Goal: Browse casually

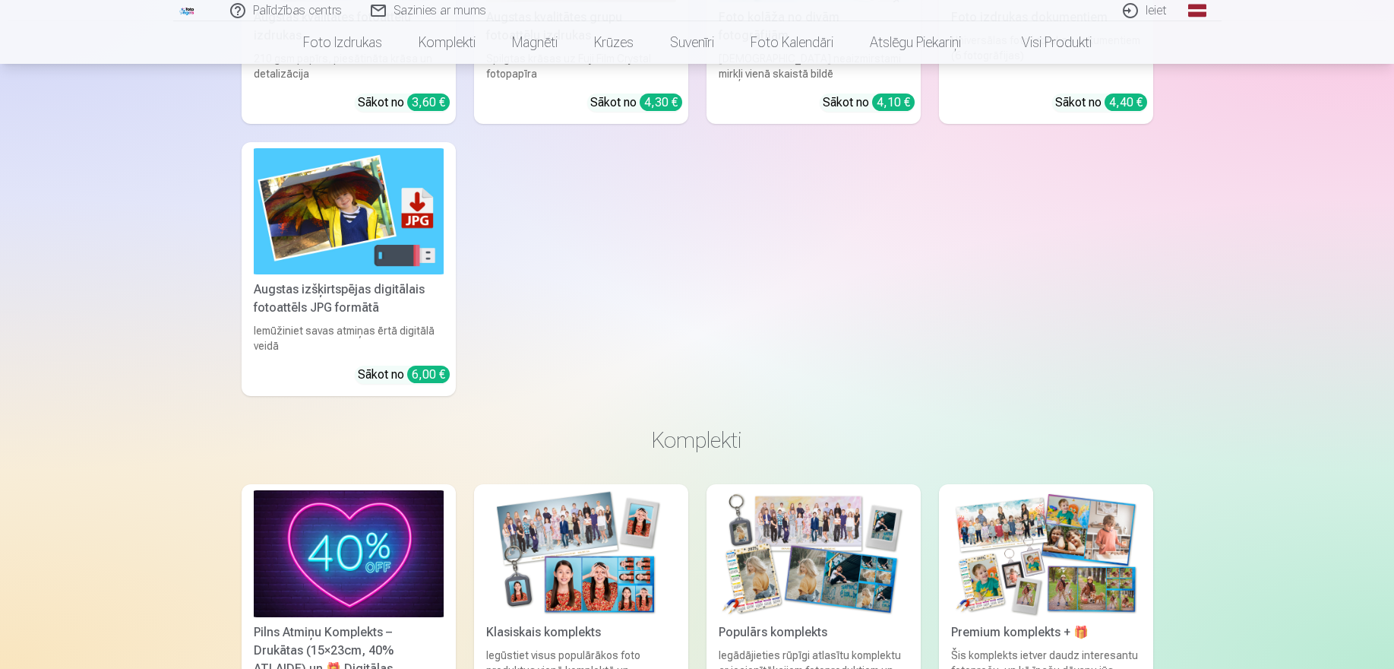
scroll to position [1016, 0]
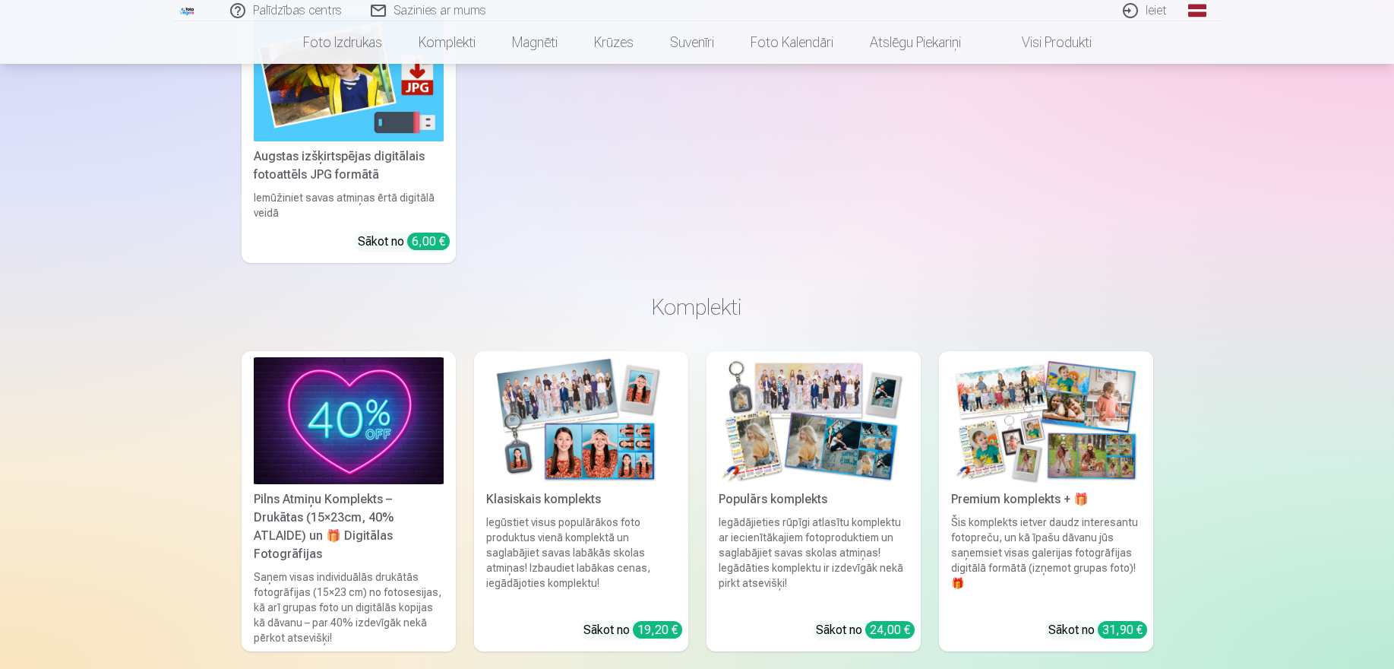
click at [818, 388] on img at bounding box center [814, 420] width 190 height 127
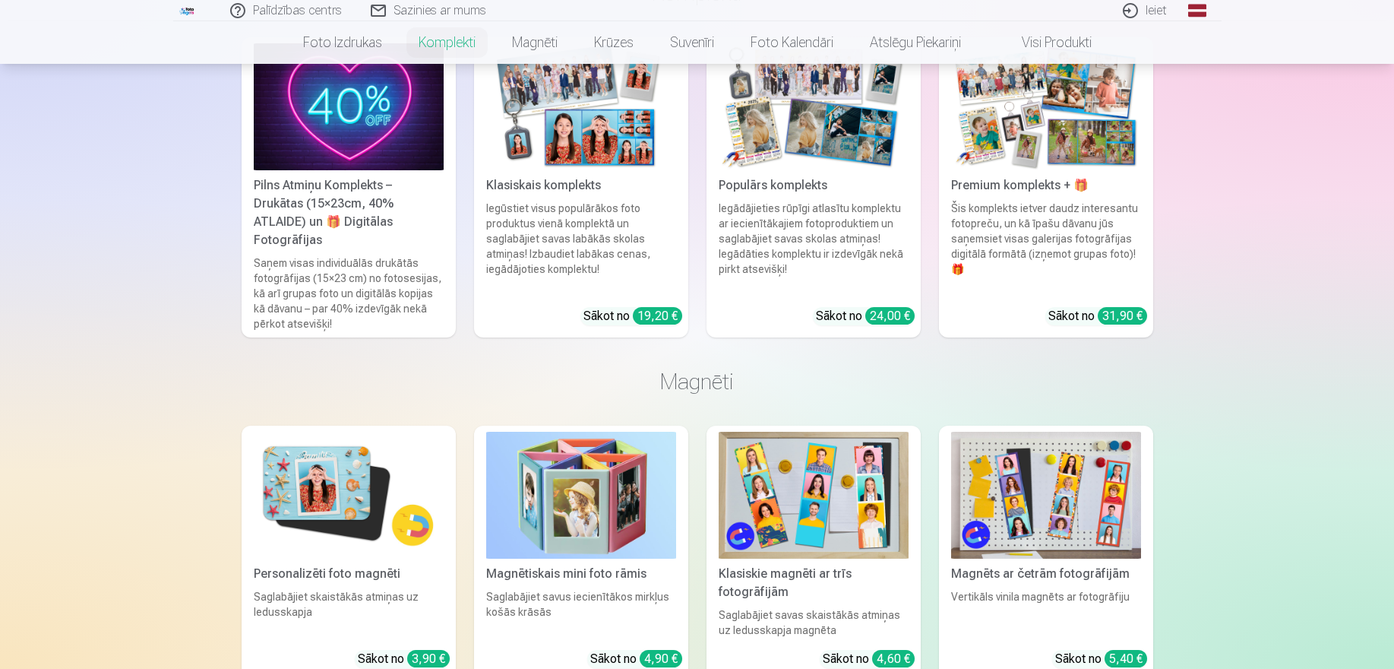
scroll to position [1555, 0]
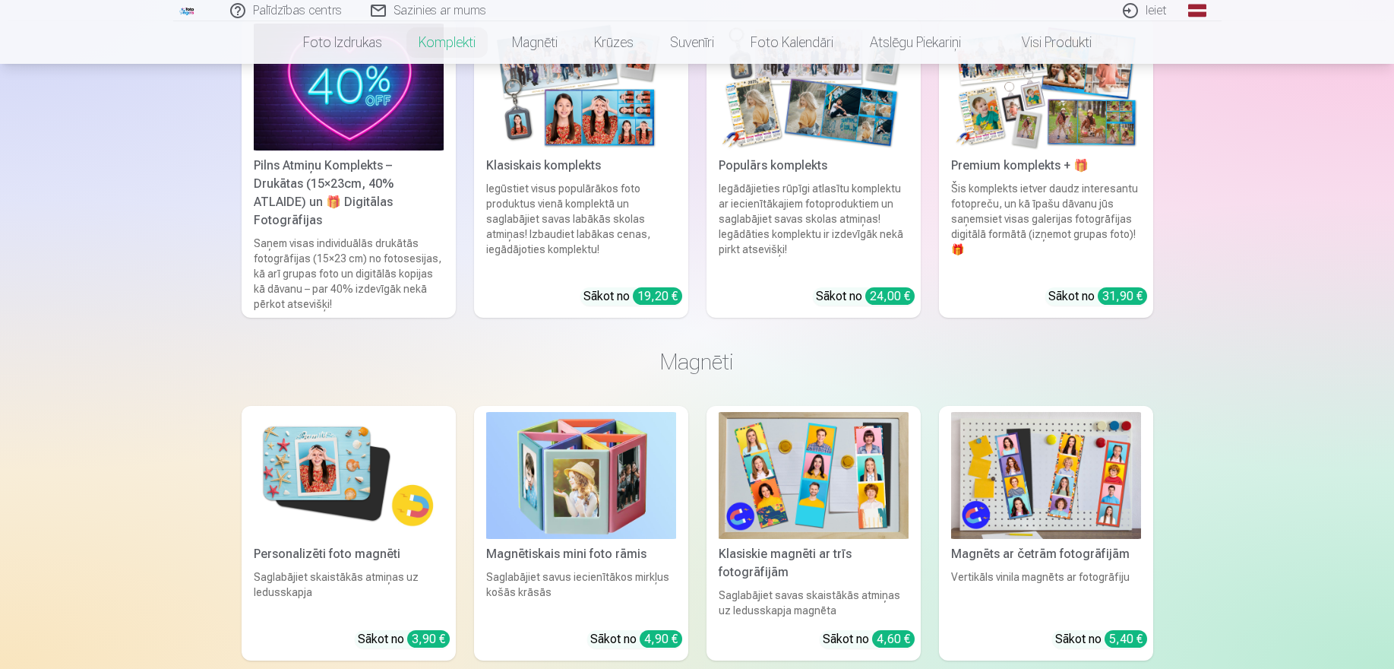
click at [1042, 118] on img at bounding box center [1046, 87] width 190 height 127
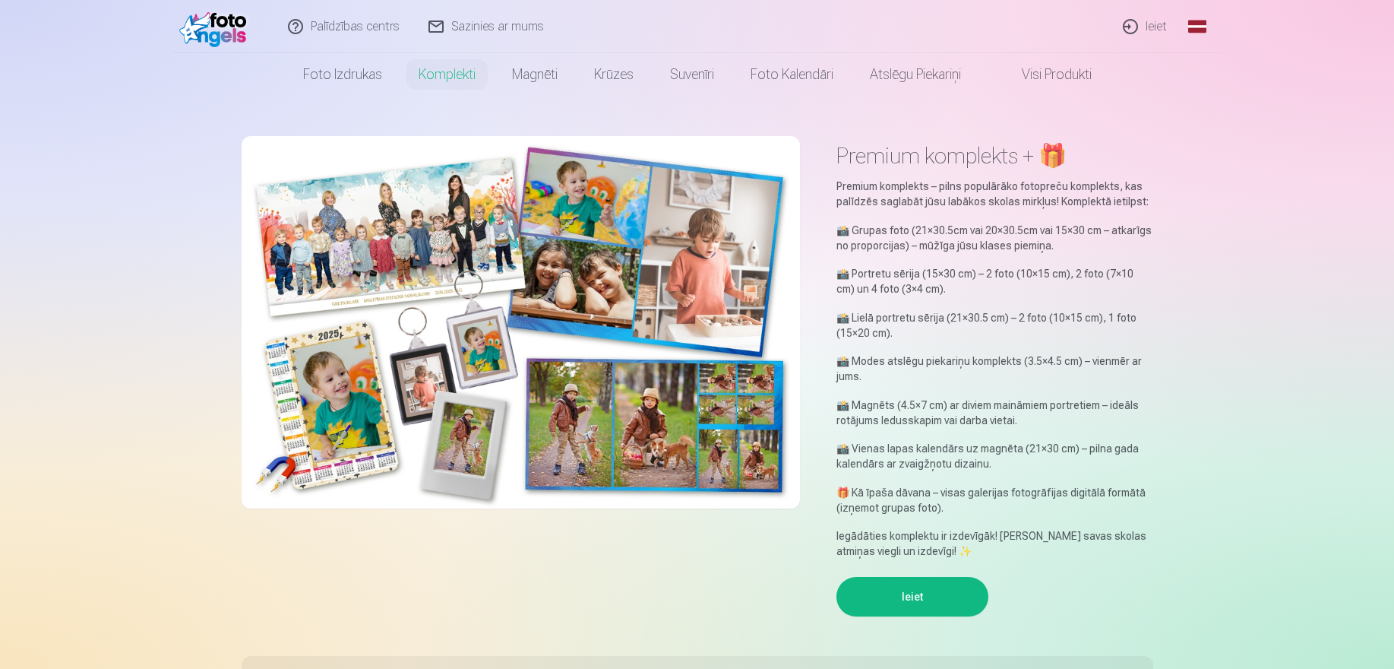
scroll to position [8, 0]
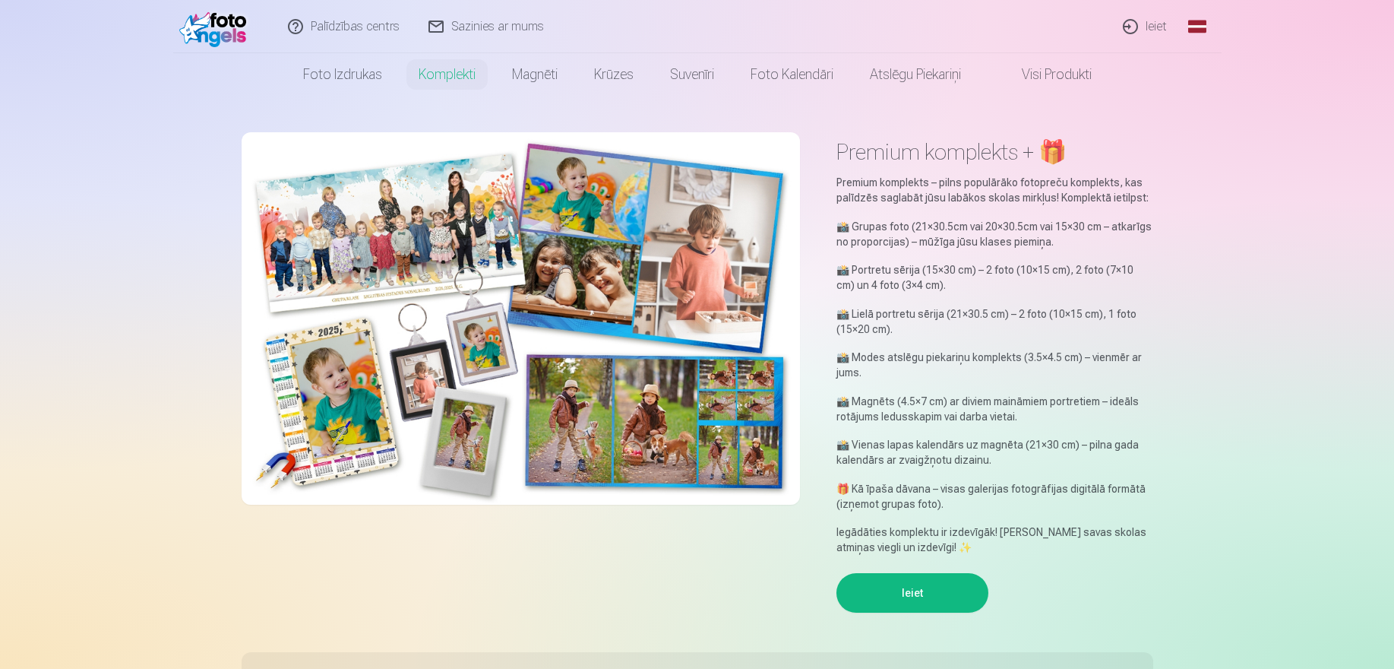
click at [381, 209] on img at bounding box center [521, 318] width 558 height 372
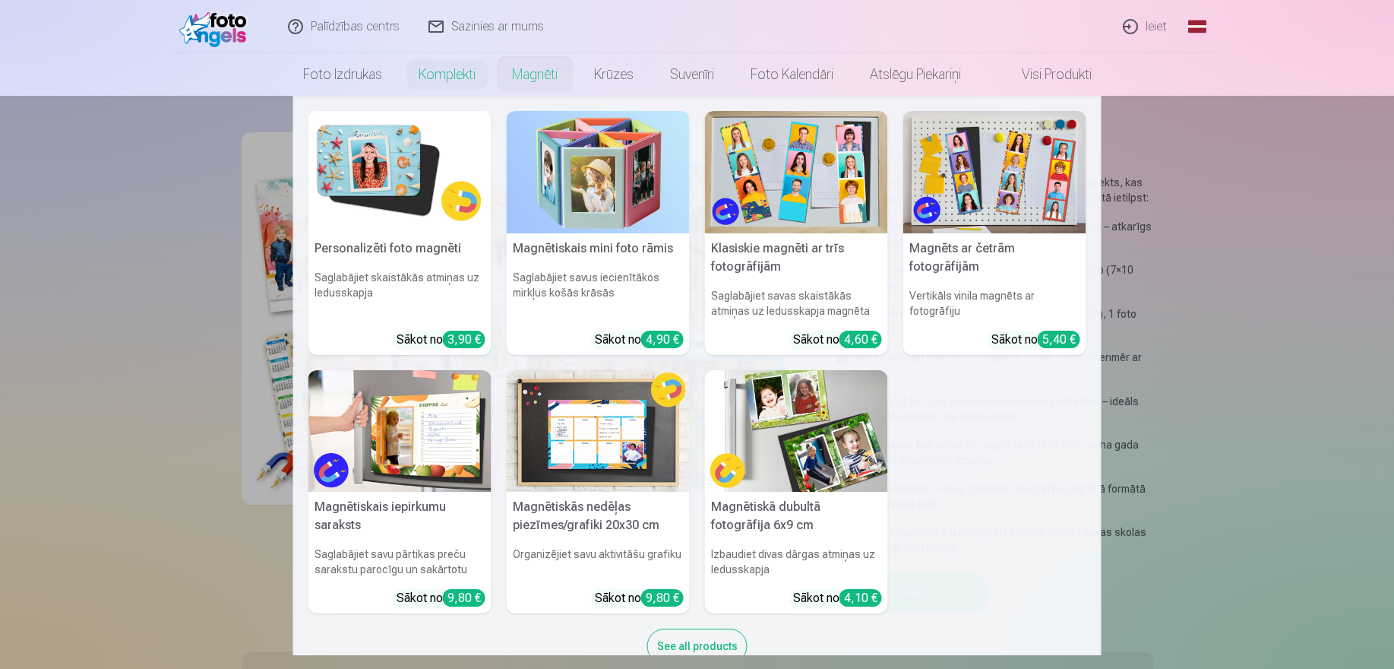
scroll to position [39, 0]
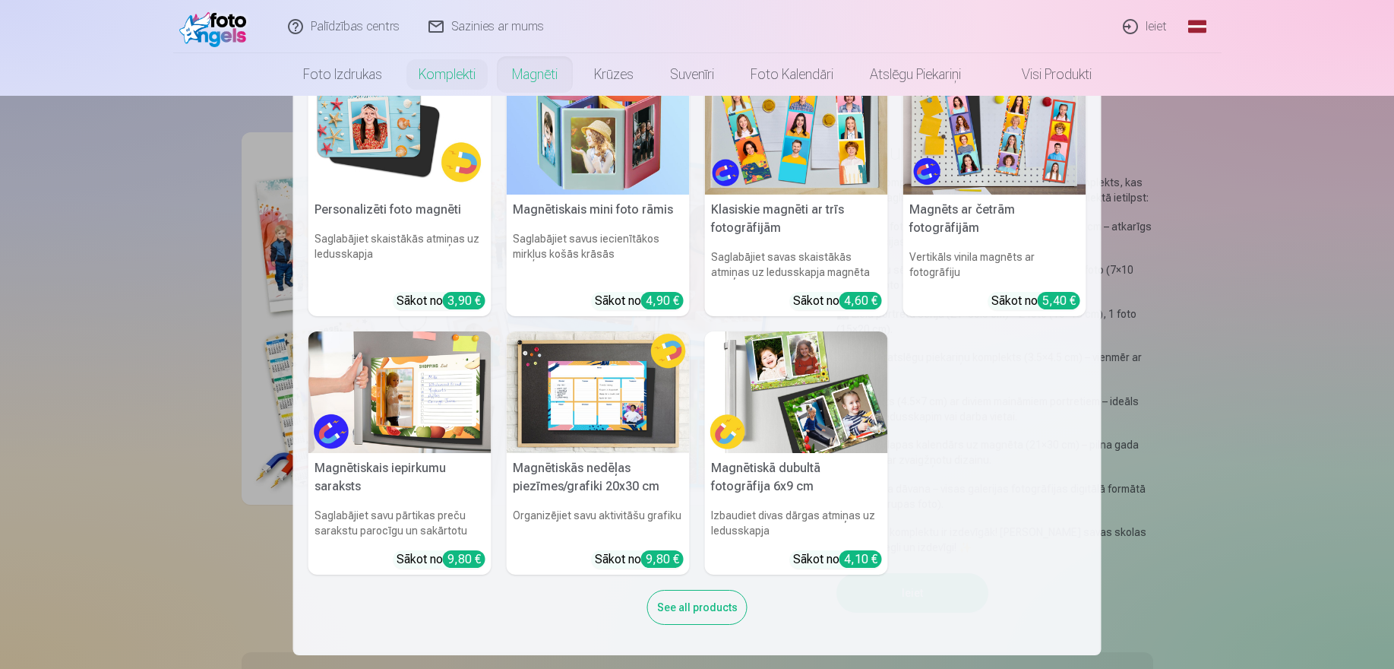
click at [454, 405] on img at bounding box center [399, 392] width 183 height 122
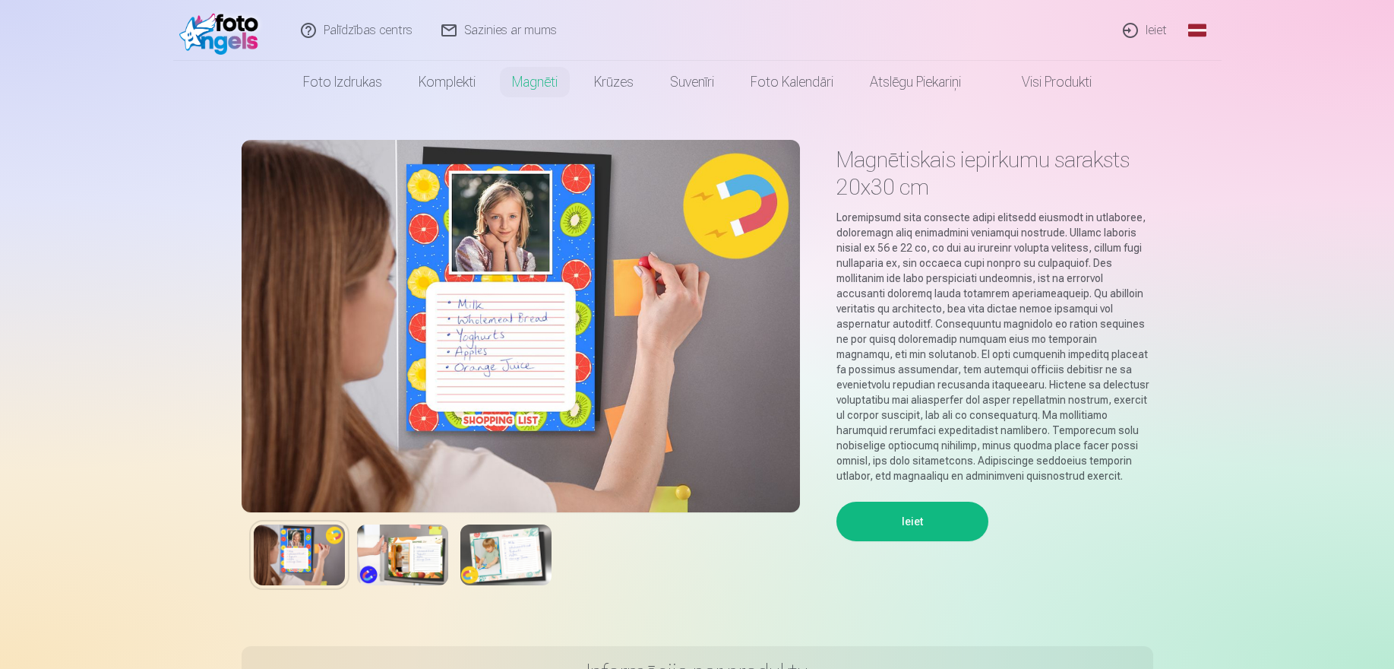
click at [403, 564] on img at bounding box center [402, 554] width 91 height 61
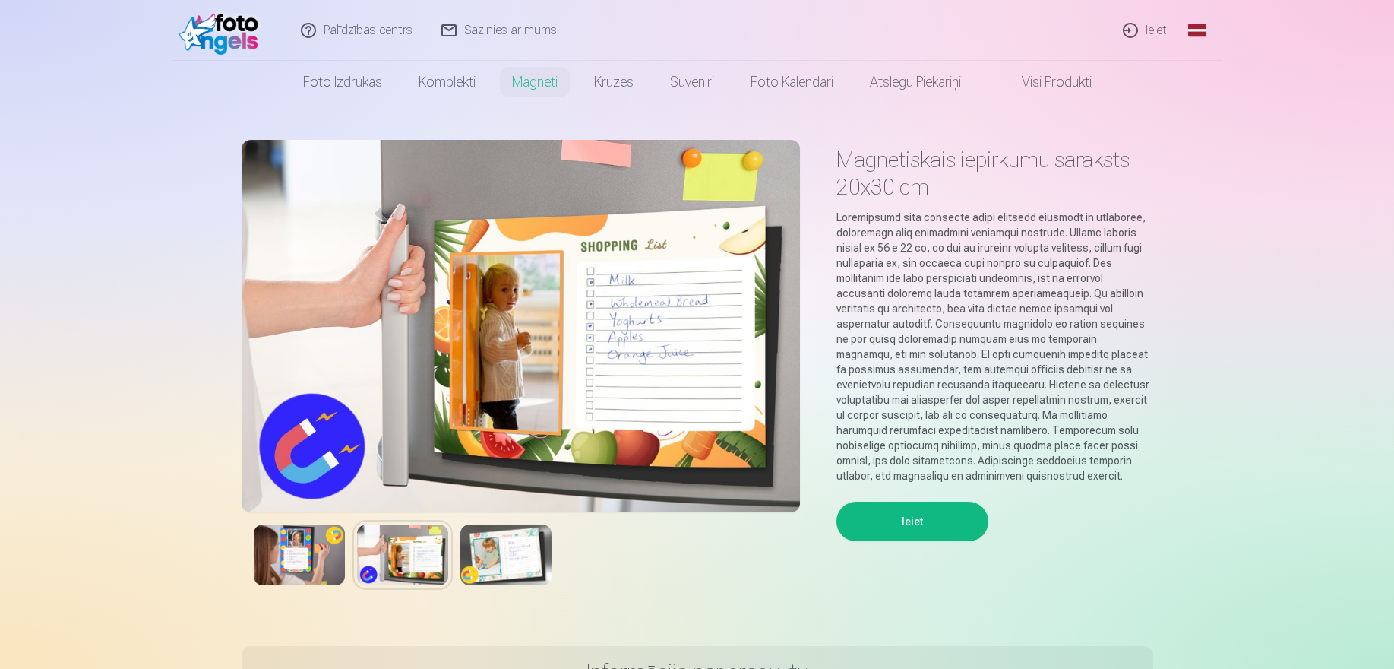
click at [512, 546] on img at bounding box center [505, 554] width 91 height 61
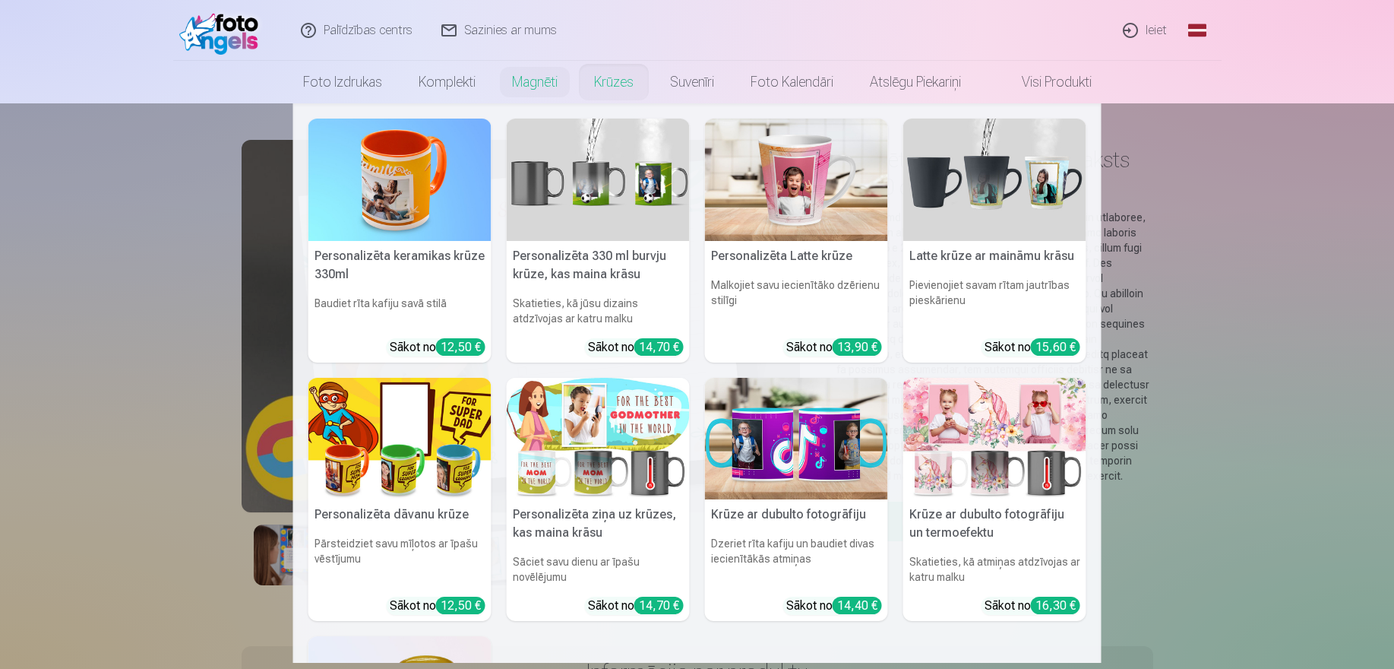
click at [590, 184] on img at bounding box center [598, 180] width 183 height 122
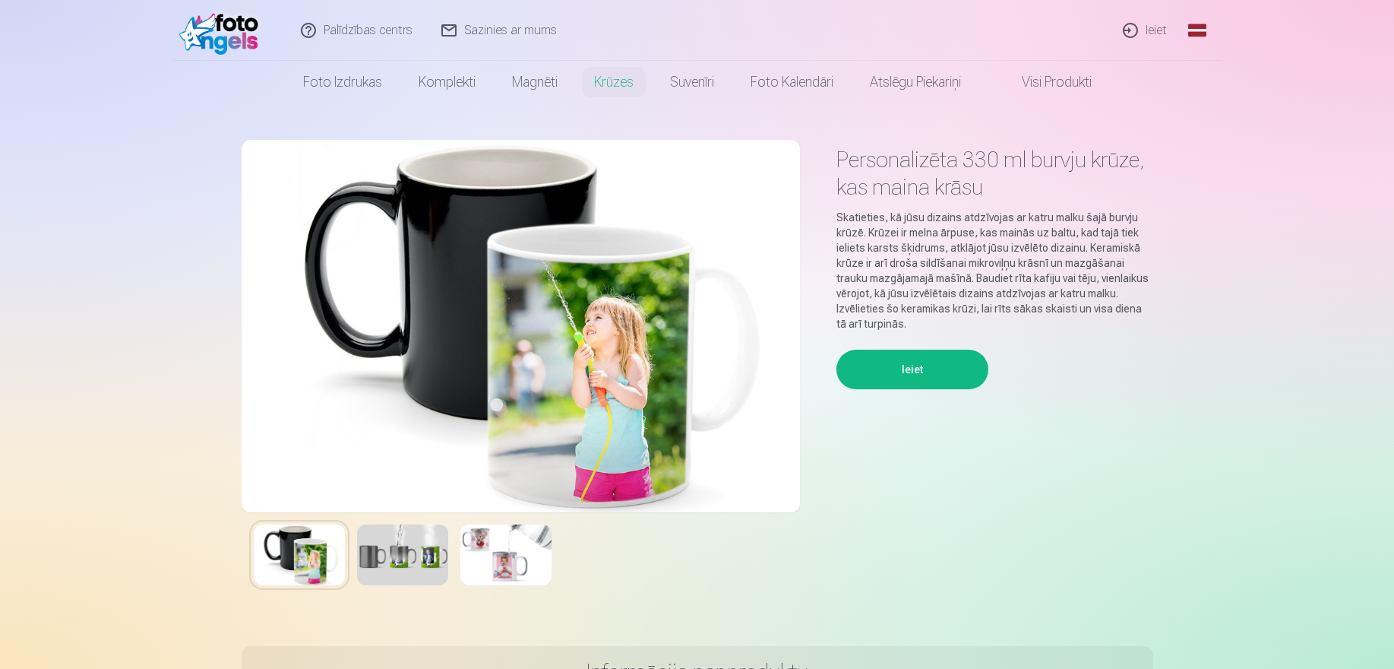
click at [511, 567] on img at bounding box center [505, 554] width 91 height 61
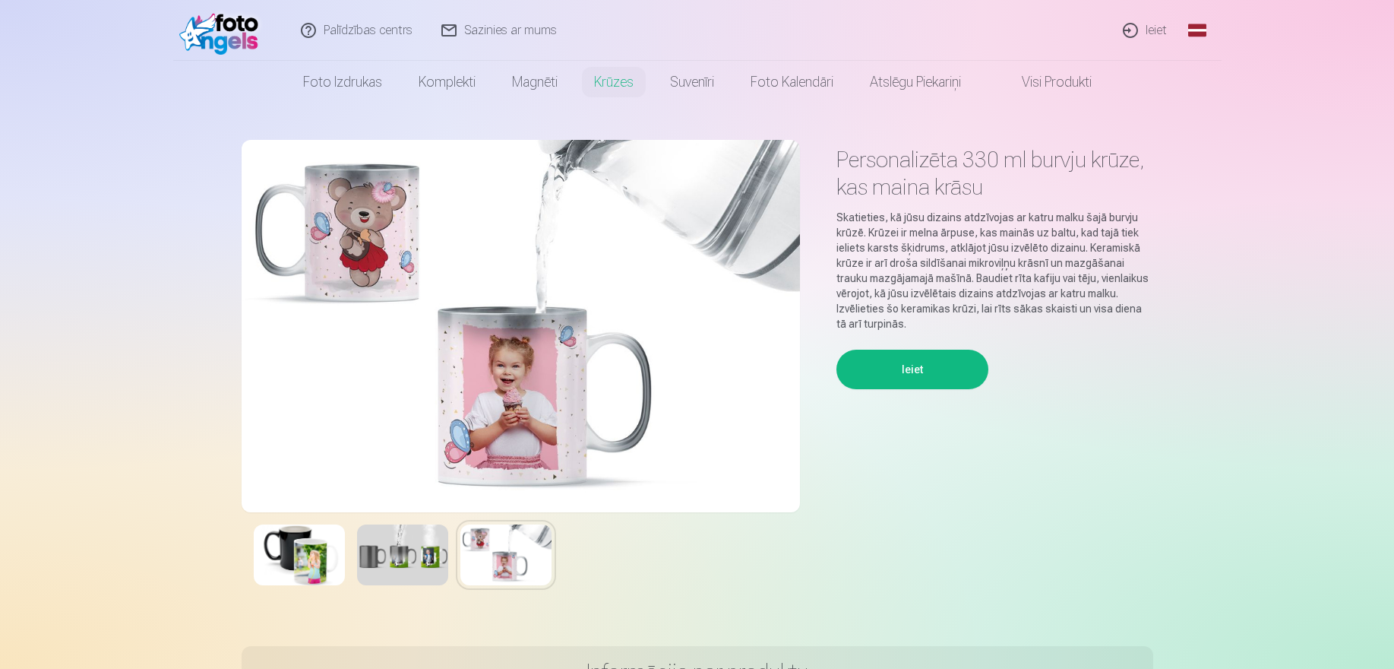
click at [422, 555] on img at bounding box center [402, 554] width 91 height 61
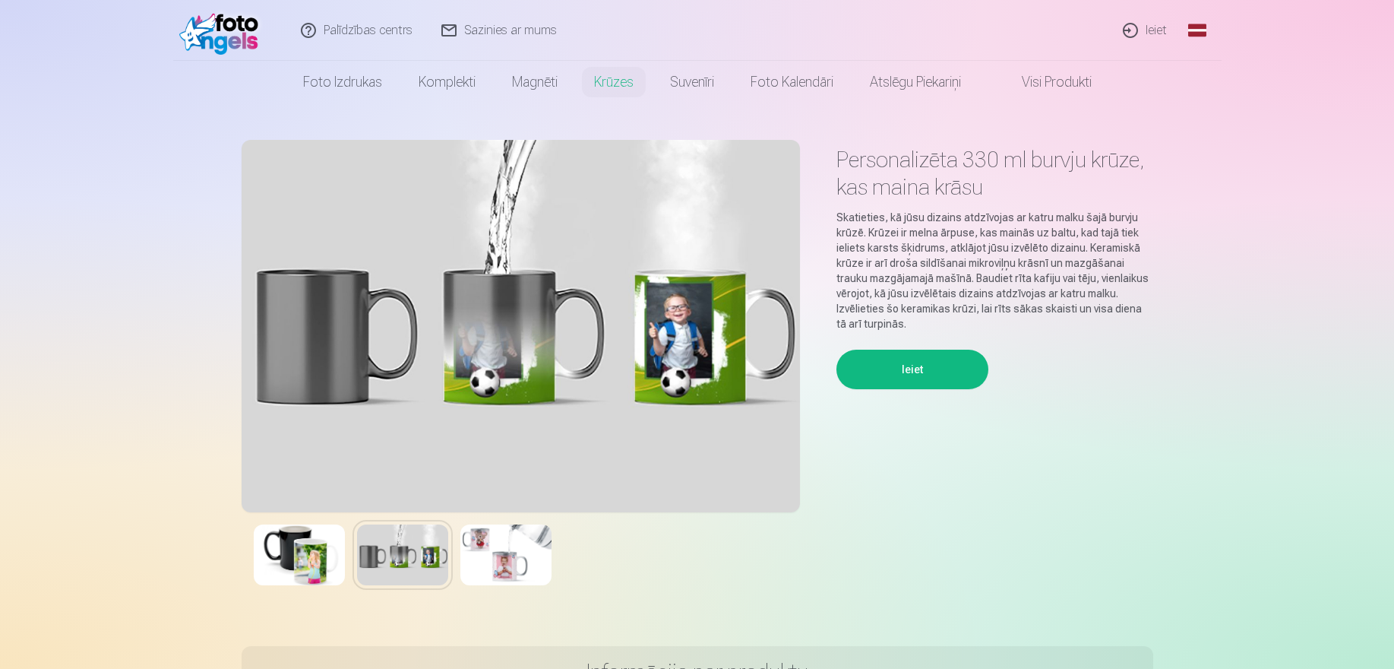
click at [296, 551] on img at bounding box center [299, 554] width 91 height 61
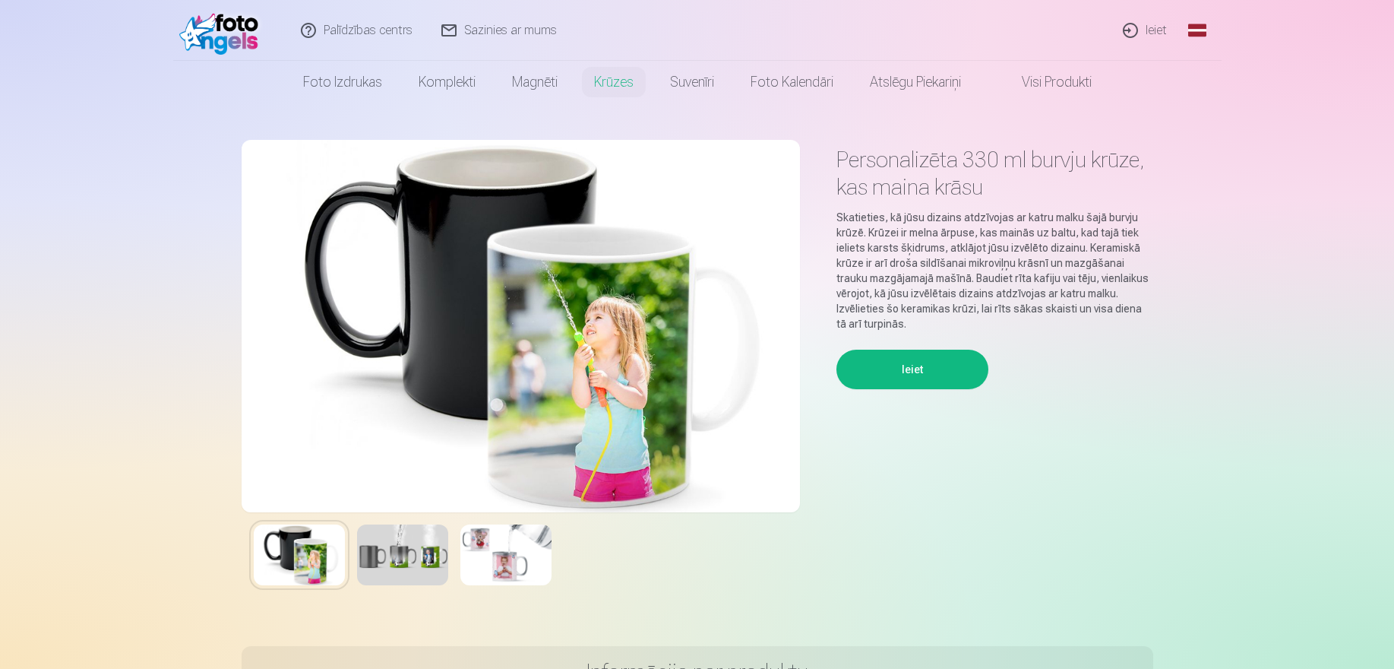
click at [358, 548] on img at bounding box center [402, 554] width 91 height 61
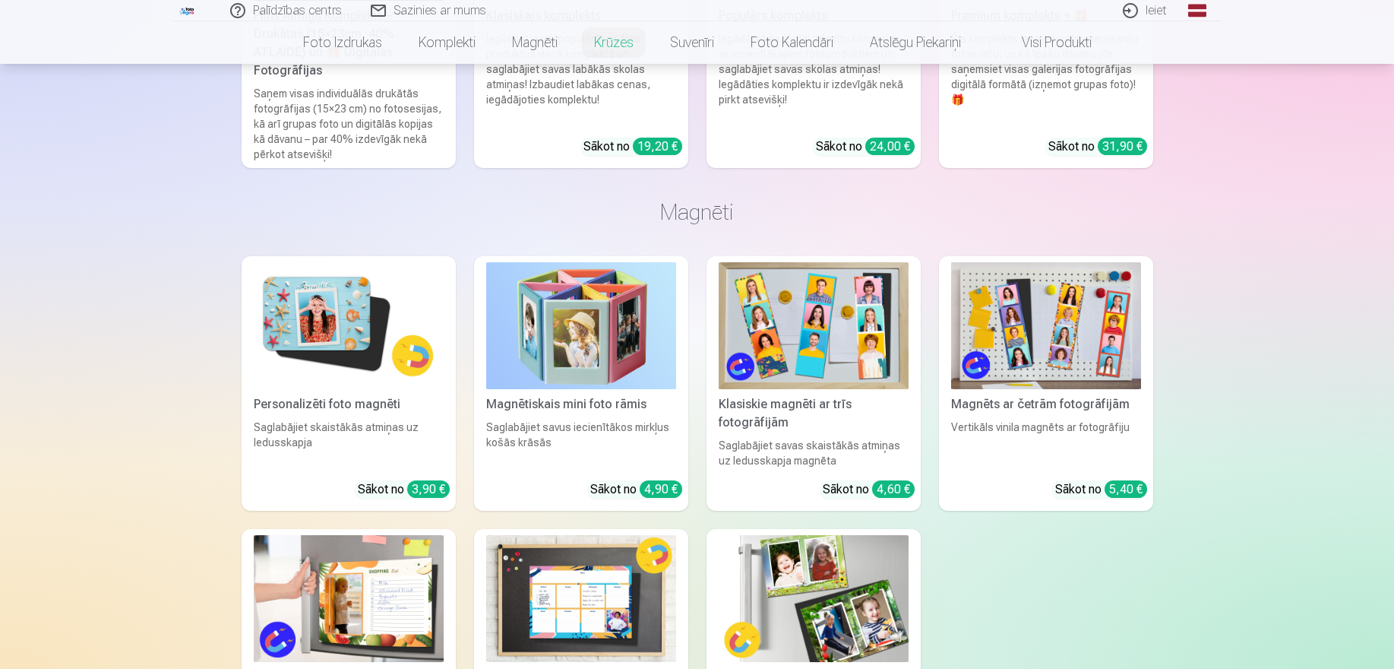
scroll to position [1690, 0]
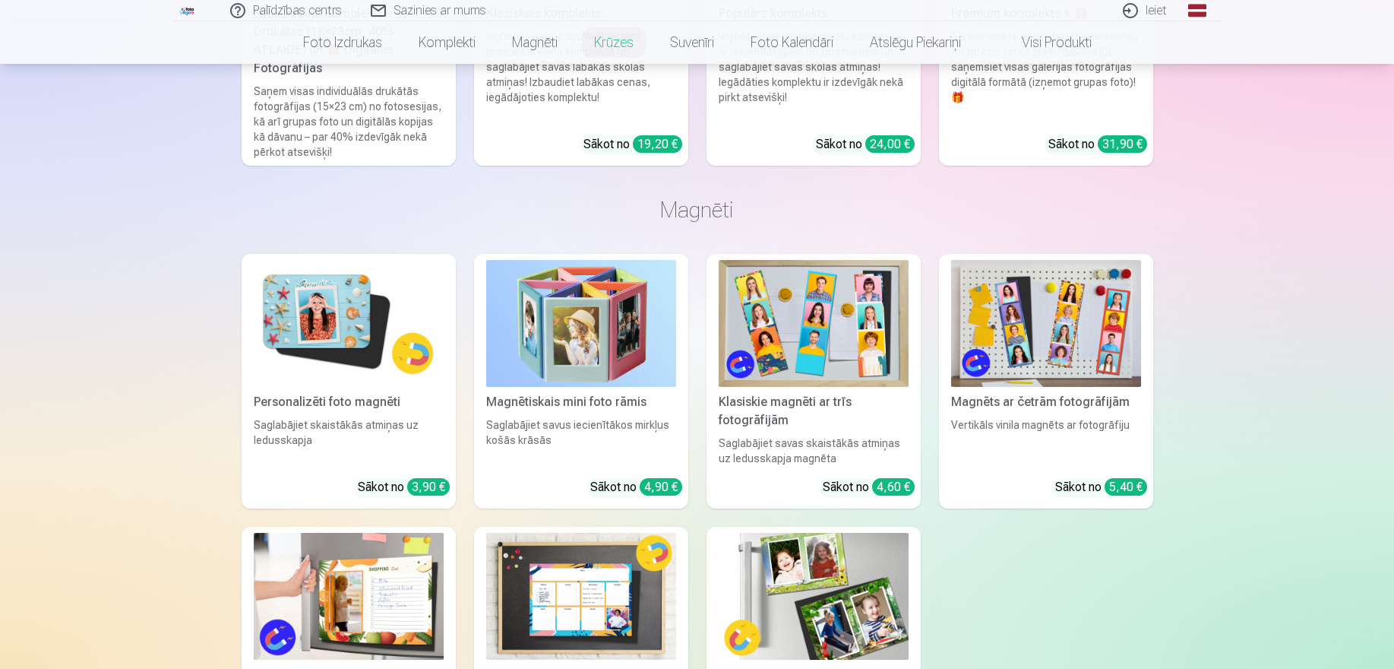
click at [868, 598] on img at bounding box center [814, 596] width 190 height 127
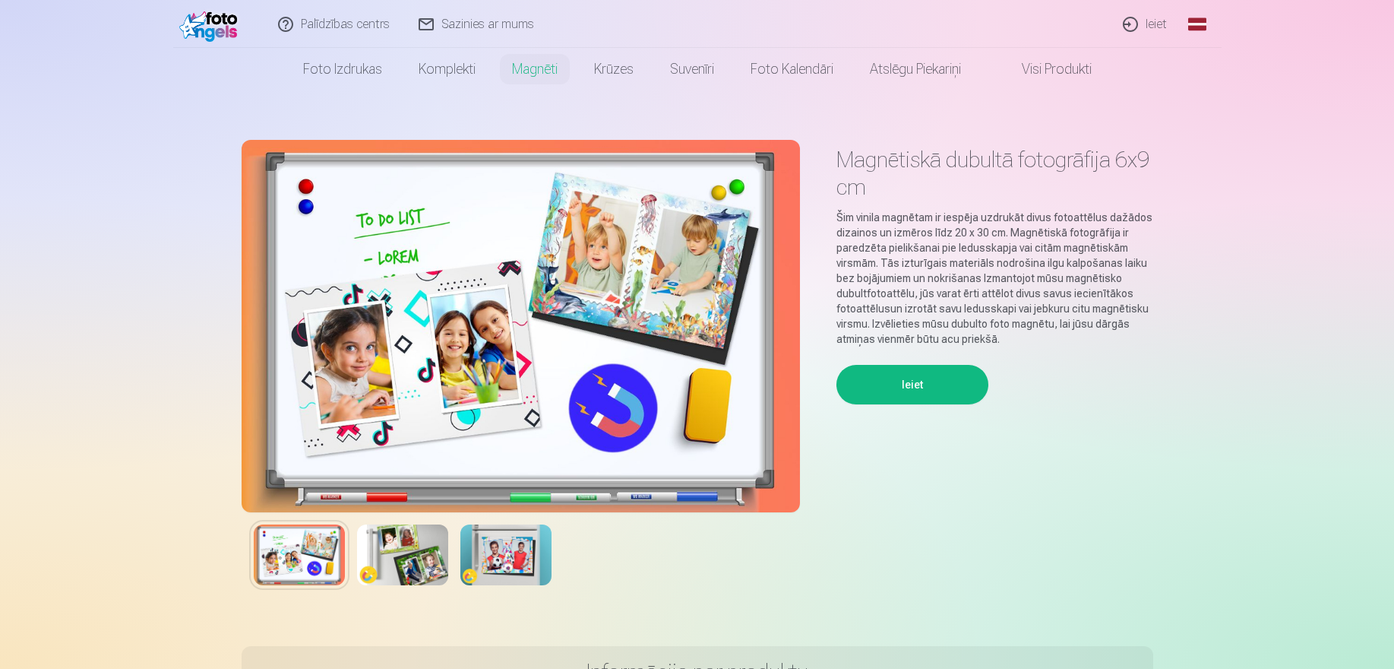
scroll to position [30, 0]
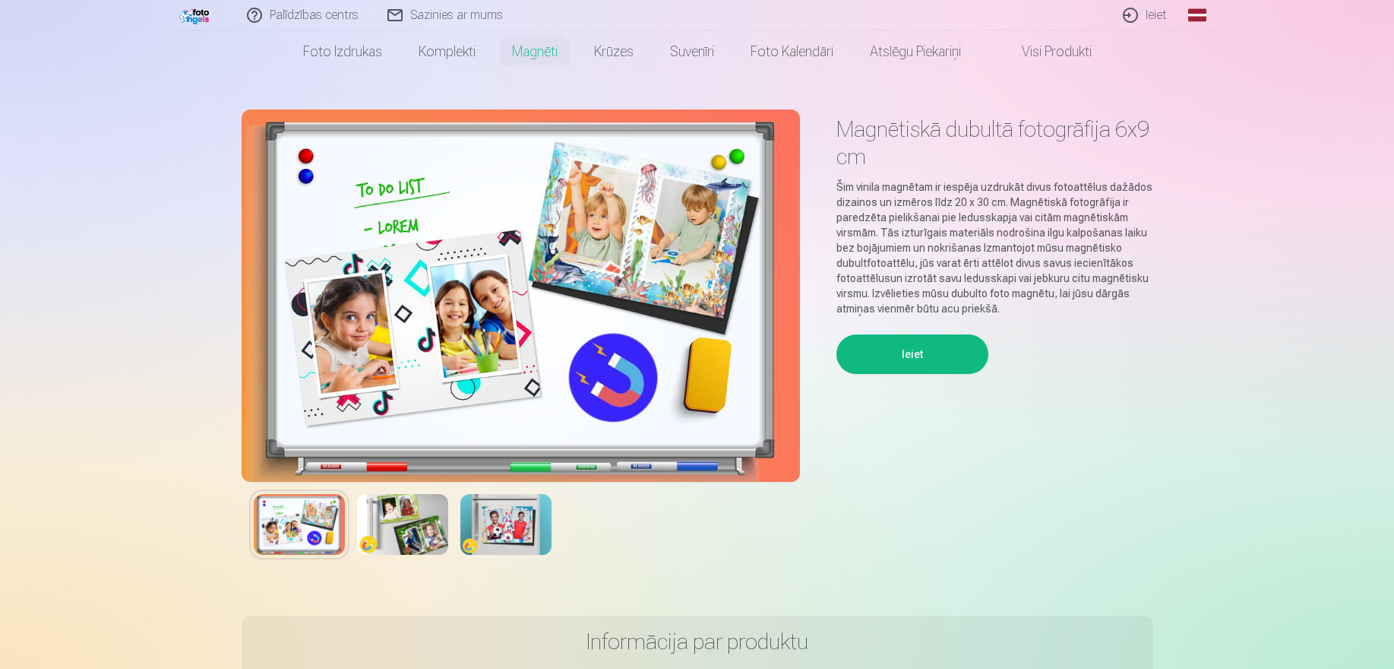
click at [416, 576] on div "Magnētiskā dubultā fotogrāfija 6x9 cm Šim vinila magnētam ir iespēja uzdrukāt d…" at bounding box center [698, 350] width 912 height 482
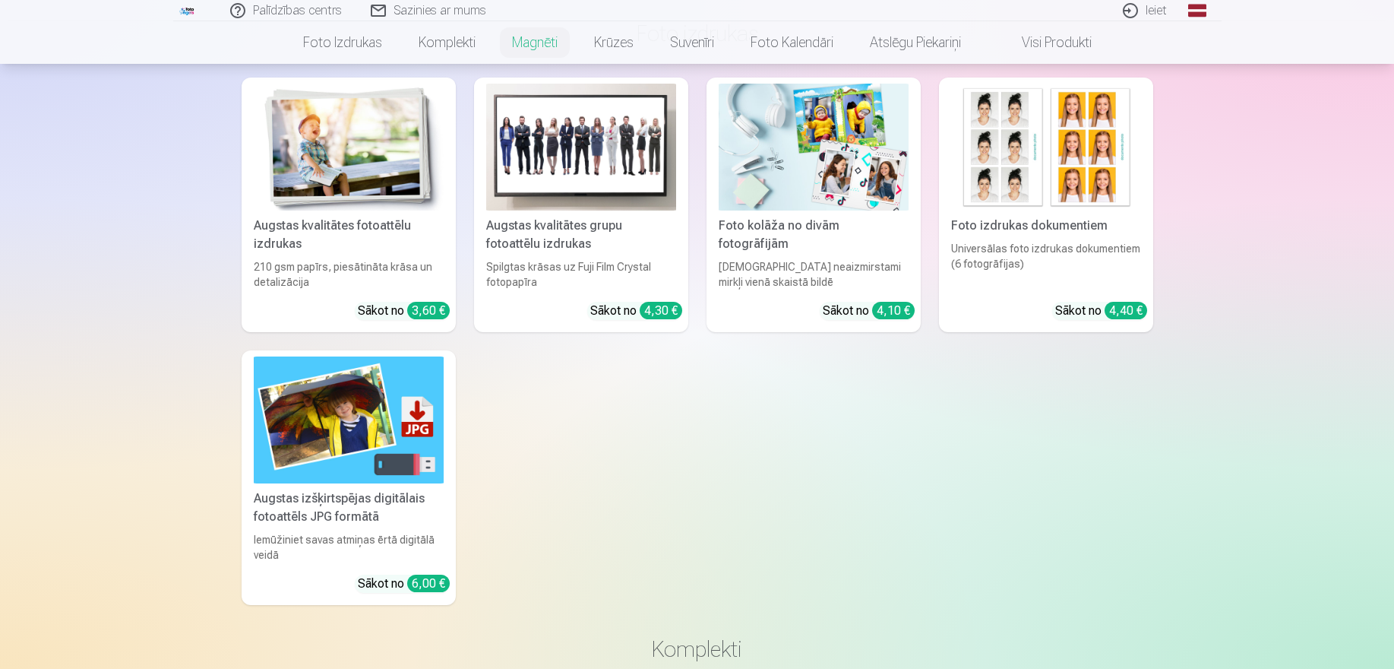
scroll to position [886, 0]
